Goal: Obtain resource: Download file/media

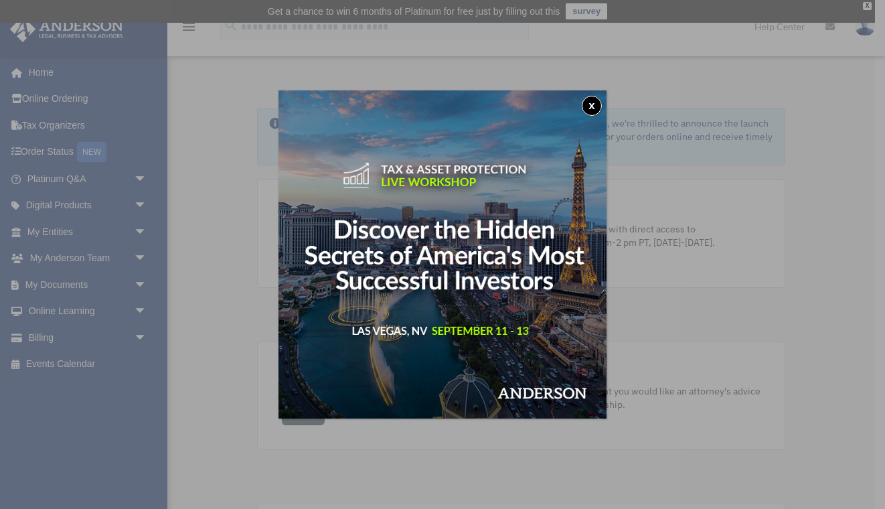
click at [587, 106] on button "x" at bounding box center [592, 106] width 20 height 20
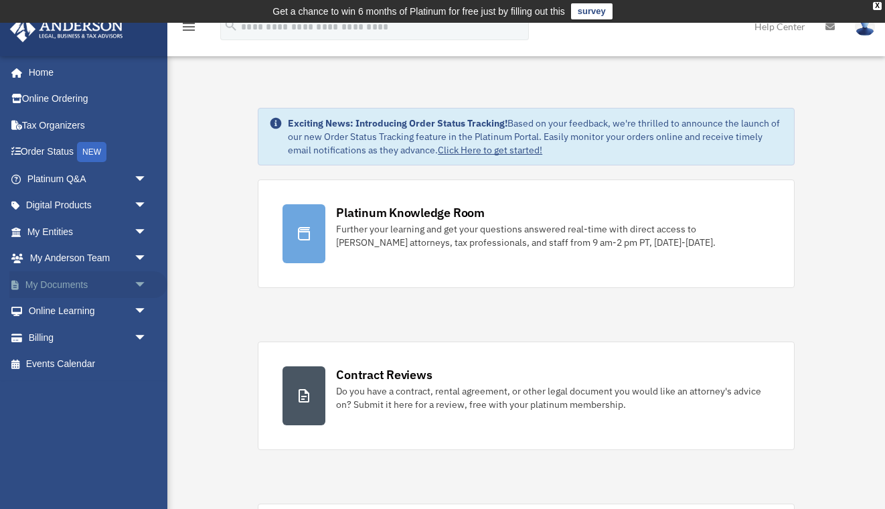
click at [137, 280] on span "arrow_drop_down" at bounding box center [147, 284] width 27 height 27
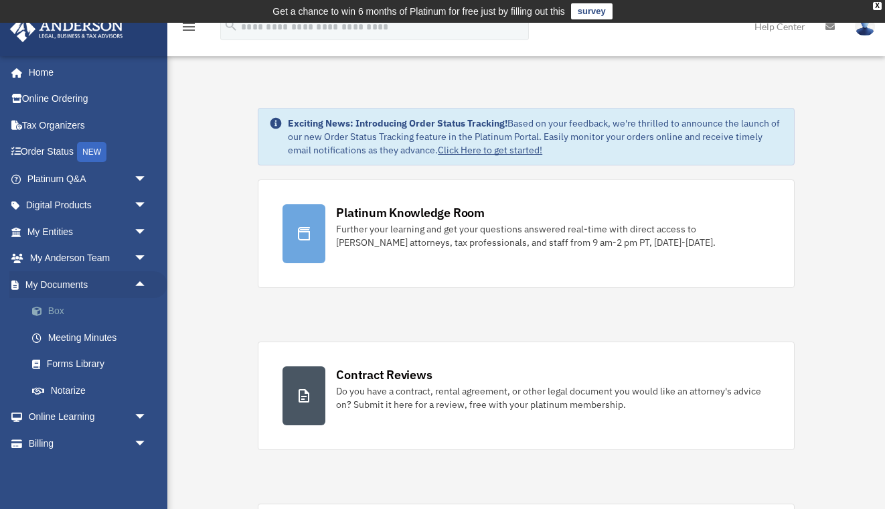
click at [108, 302] on link "Box" at bounding box center [93, 311] width 149 height 27
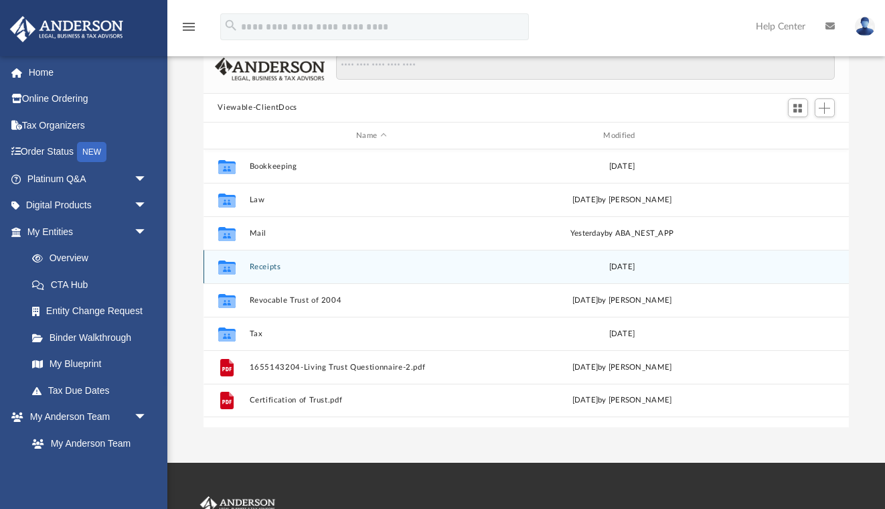
scroll to position [103, 0]
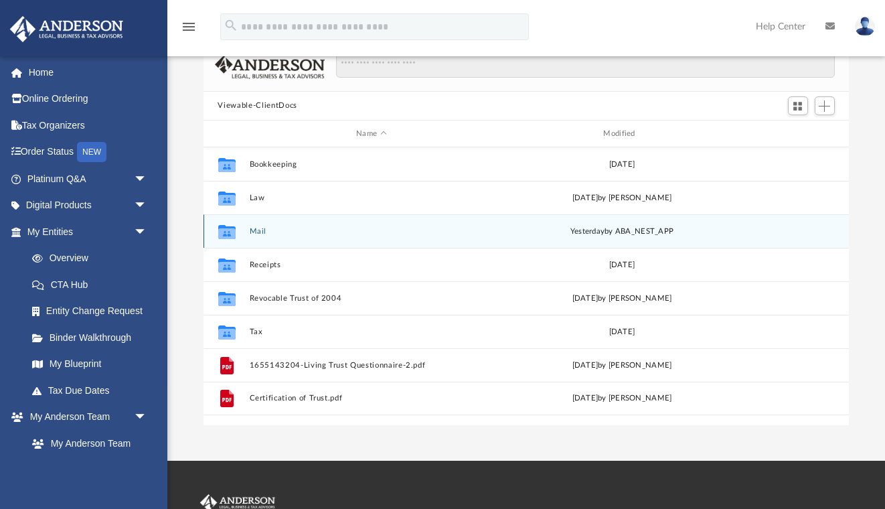
click at [271, 229] on button "Mail" at bounding box center [371, 231] width 244 height 9
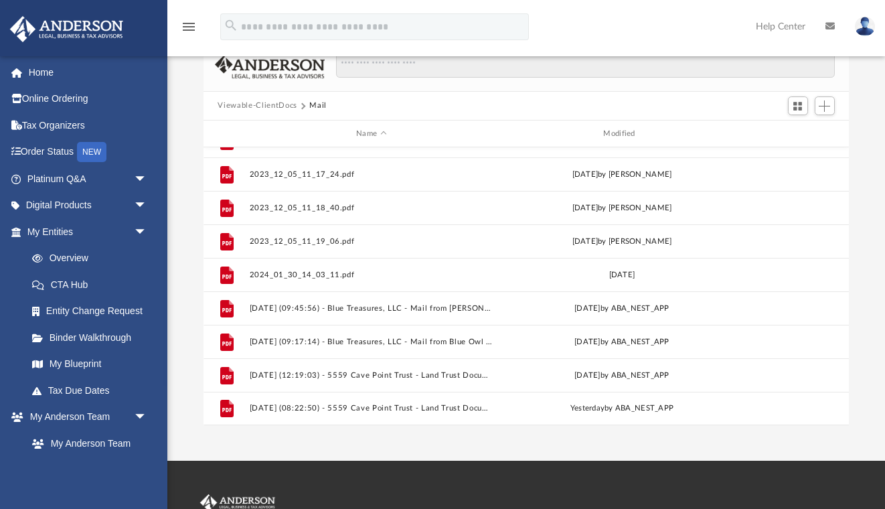
scroll to position [157, 0]
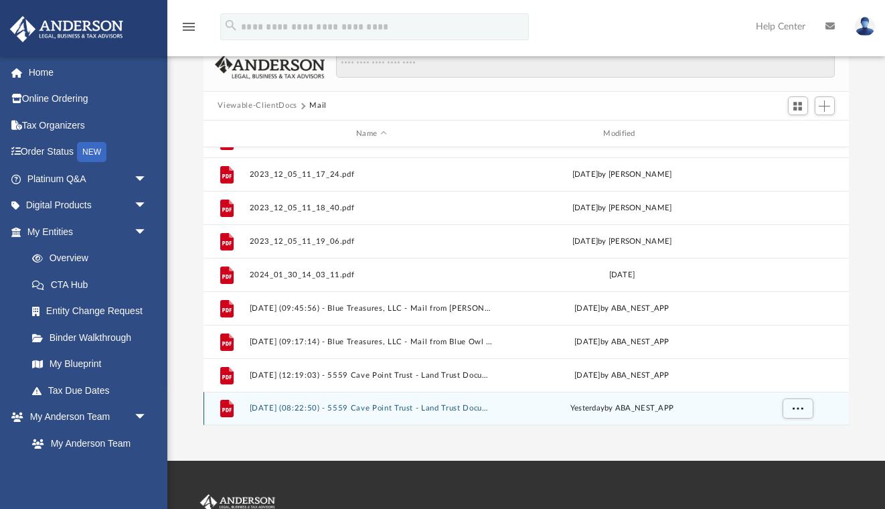
click at [340, 405] on button "[DATE] (08:22:50) - 5559 Cave Point Trust - Land Trust Documents from Town of J…" at bounding box center [371, 408] width 244 height 9
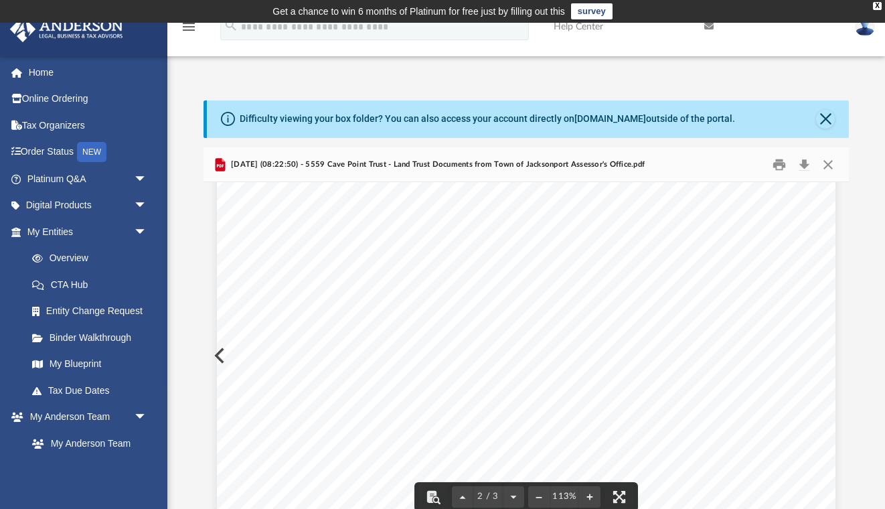
scroll to position [1152, 0]
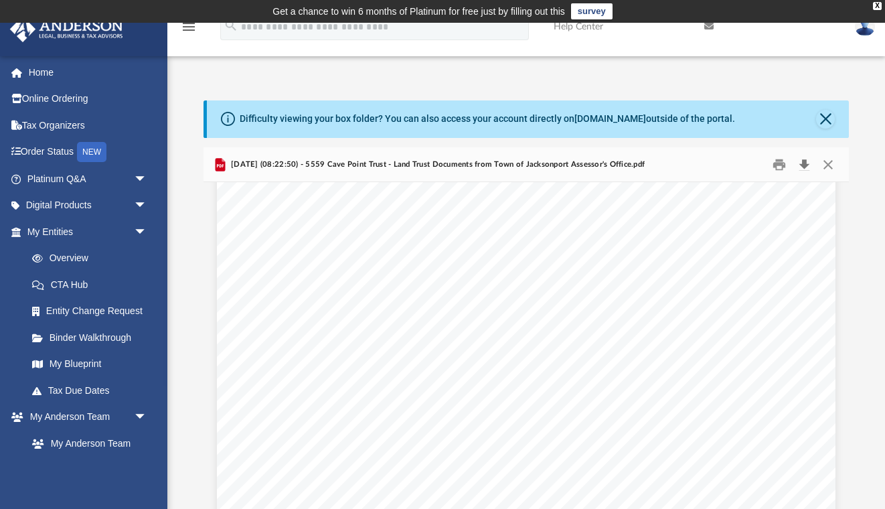
click at [804, 165] on button "Download" at bounding box center [805, 164] width 24 height 21
click at [402, 81] on div "Difficulty viewing your box folder? You can also access your account directly o…" at bounding box center [526, 300] width 718 height 456
click at [860, 28] on img at bounding box center [865, 26] width 20 height 19
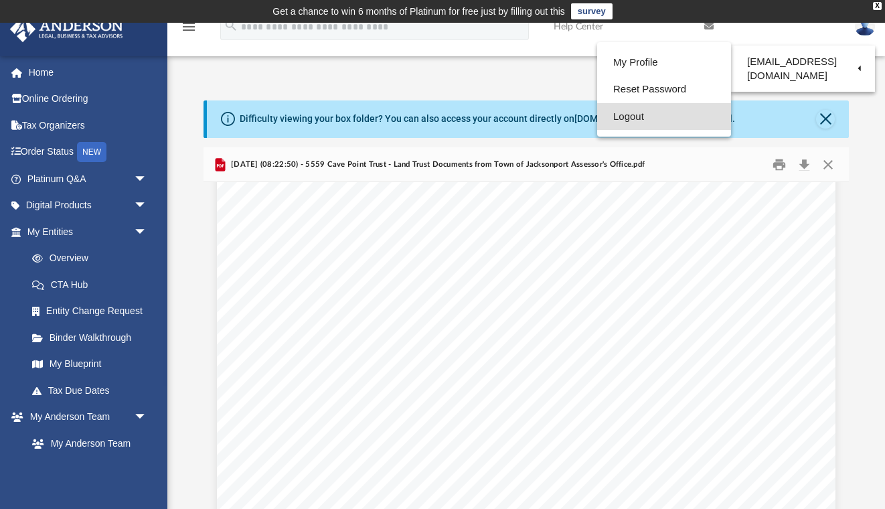
click at [675, 112] on link "Logout" at bounding box center [664, 116] width 134 height 27
